Goal: Information Seeking & Learning: Learn about a topic

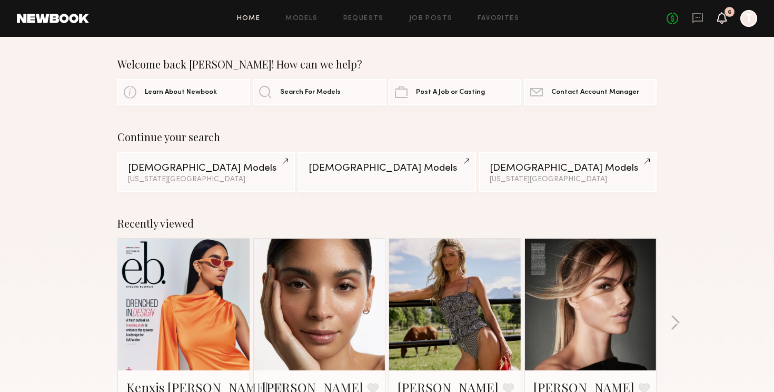
click at [722, 17] on icon at bounding box center [721, 17] width 8 height 7
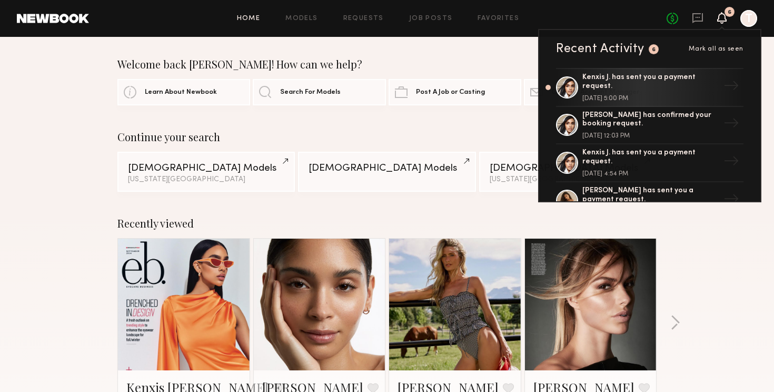
click at [722, 17] on icon at bounding box center [721, 17] width 8 height 7
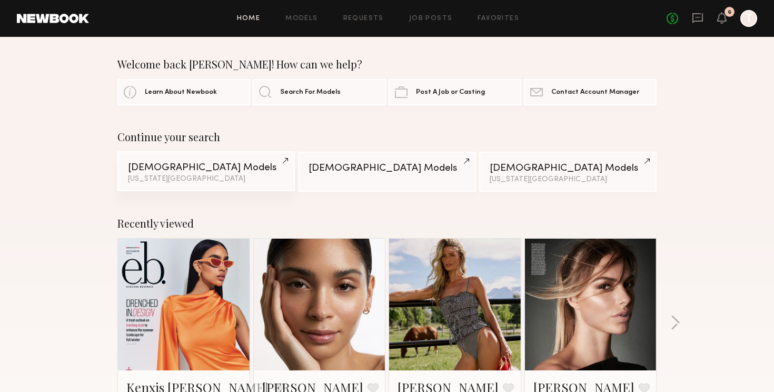
scroll to position [3, 0]
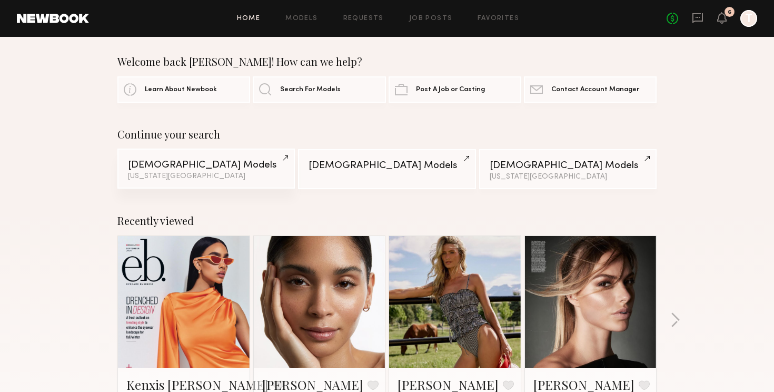
click at [195, 167] on div "Female Models" at bounding box center [206, 165] width 156 height 10
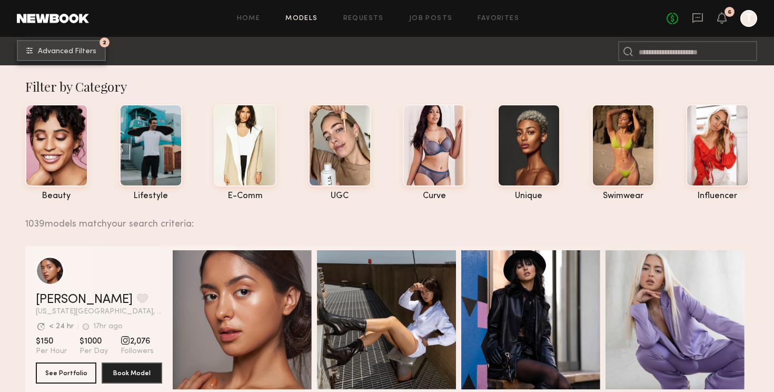
click at [64, 57] on button "2 Advanced Filters" at bounding box center [61, 50] width 89 height 21
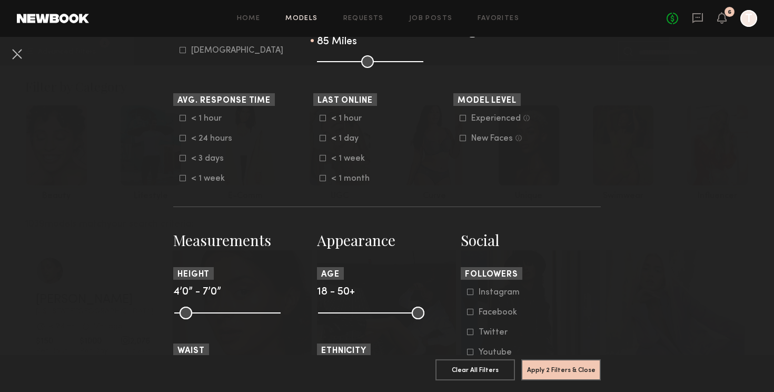
scroll to position [280, 0]
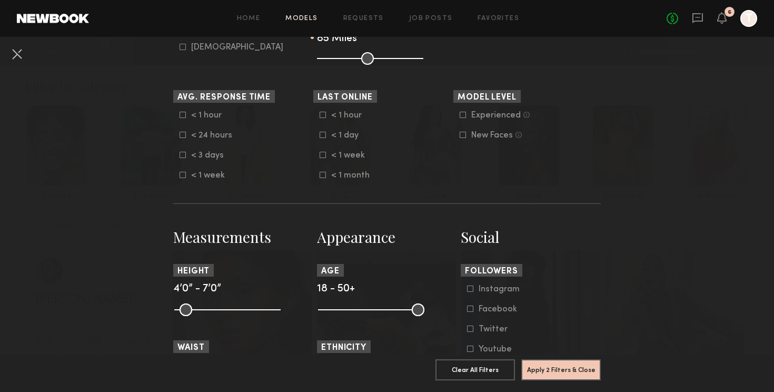
click at [181, 158] on icon at bounding box center [182, 155] width 6 height 6
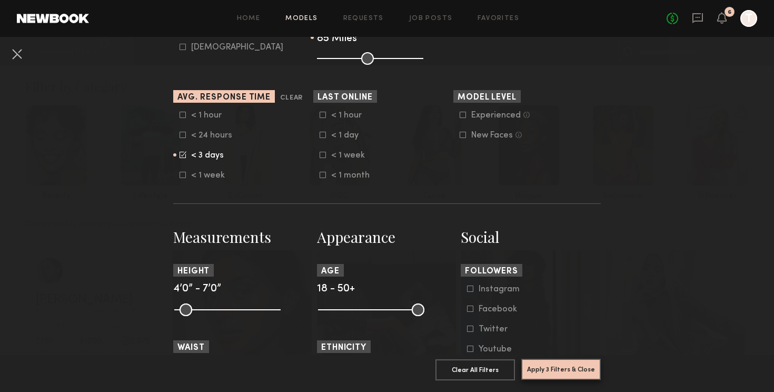
click at [565, 377] on button "Apply 3 Filters & Close" at bounding box center [560, 368] width 79 height 21
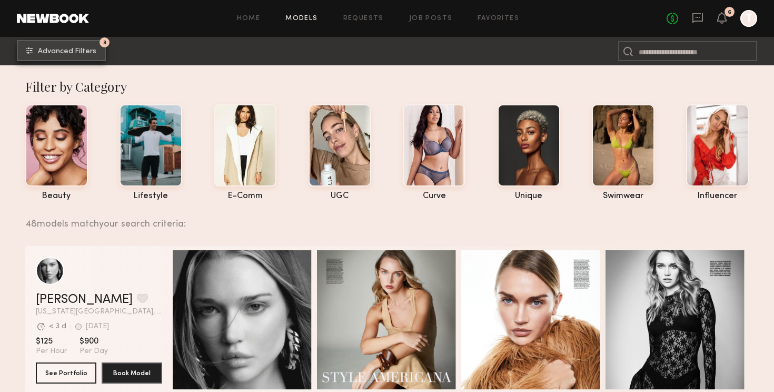
click at [68, 48] on span "Advanced Filters" at bounding box center [67, 51] width 58 height 7
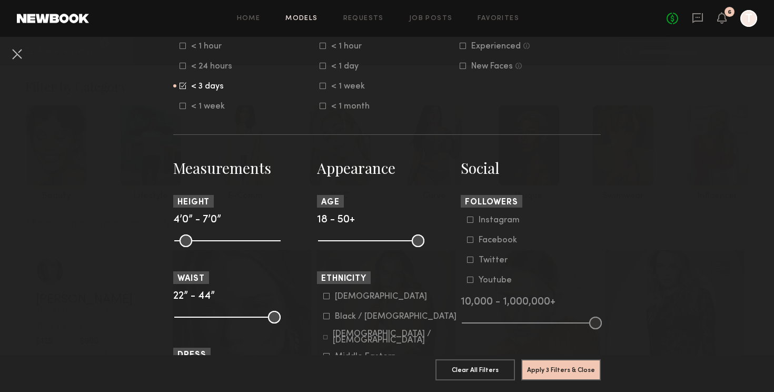
scroll to position [351, 0]
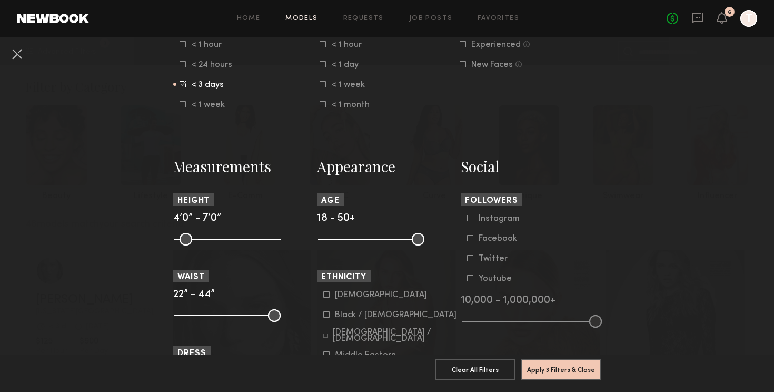
click at [204, 87] on div "< 3 days" at bounding box center [211, 85] width 41 height 6
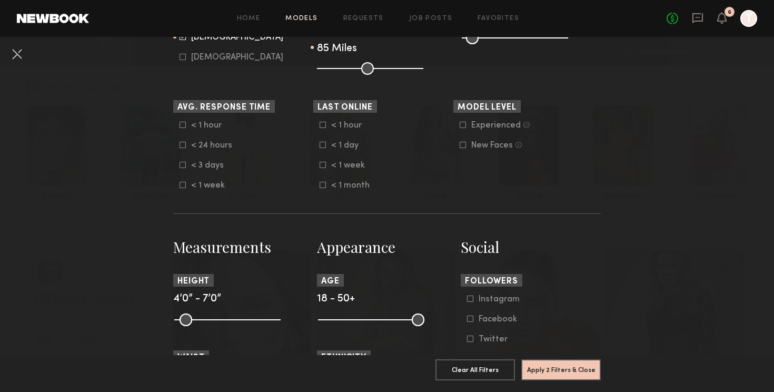
scroll to position [271, 0]
drag, startPoint x: 322, startPoint y: 167, endPoint x: 328, endPoint y: 172, distance: 7.9
click at [322, 167] on icon at bounding box center [322, 164] width 6 height 6
click at [551, 367] on button "Apply 3 Filters & Close" at bounding box center [560, 368] width 79 height 21
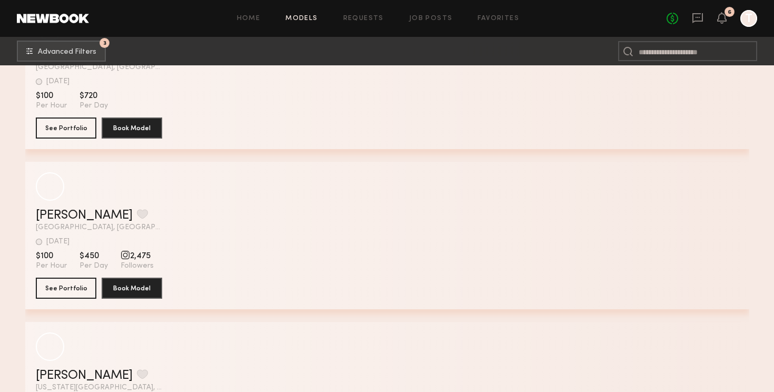
scroll to position [23605, 0]
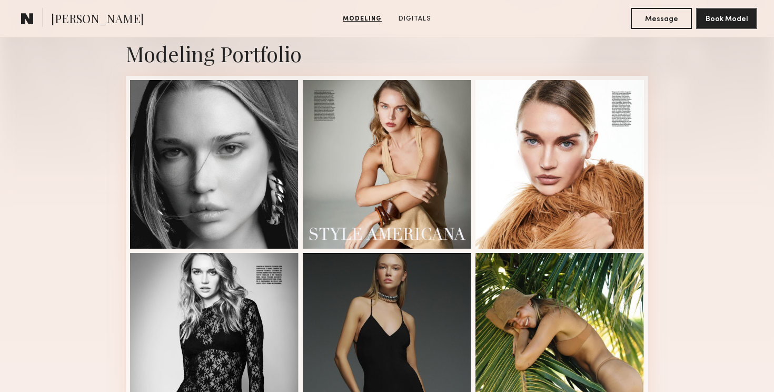
scroll to position [251, 0]
